Goal: Navigation & Orientation: Understand site structure

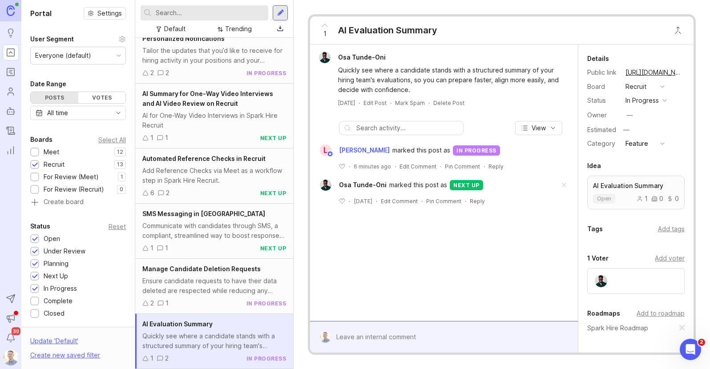
click at [655, 72] on link "[URL][DOMAIN_NAME]" at bounding box center [654, 73] width 62 height 12
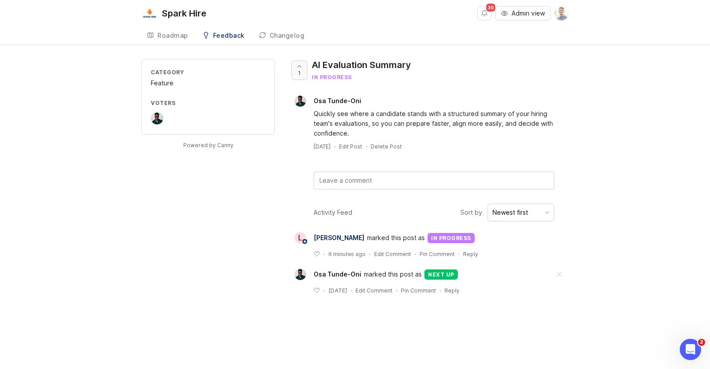
click at [301, 67] on icon at bounding box center [299, 66] width 6 height 6
click at [153, 49] on div "Spark Hire 30 Admin view Roadmap Feedback Recruit 13 Changelog Category Feature…" at bounding box center [355, 184] width 710 height 369
click at [162, 43] on link "Roadmap" at bounding box center [167, 36] width 52 height 18
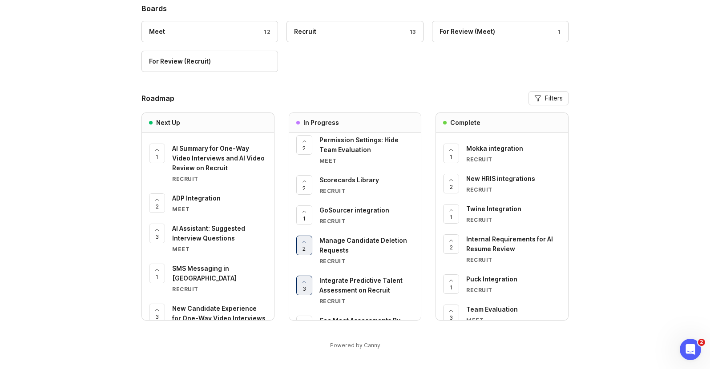
scroll to position [282, 0]
